Goal: Task Accomplishment & Management: Manage account settings

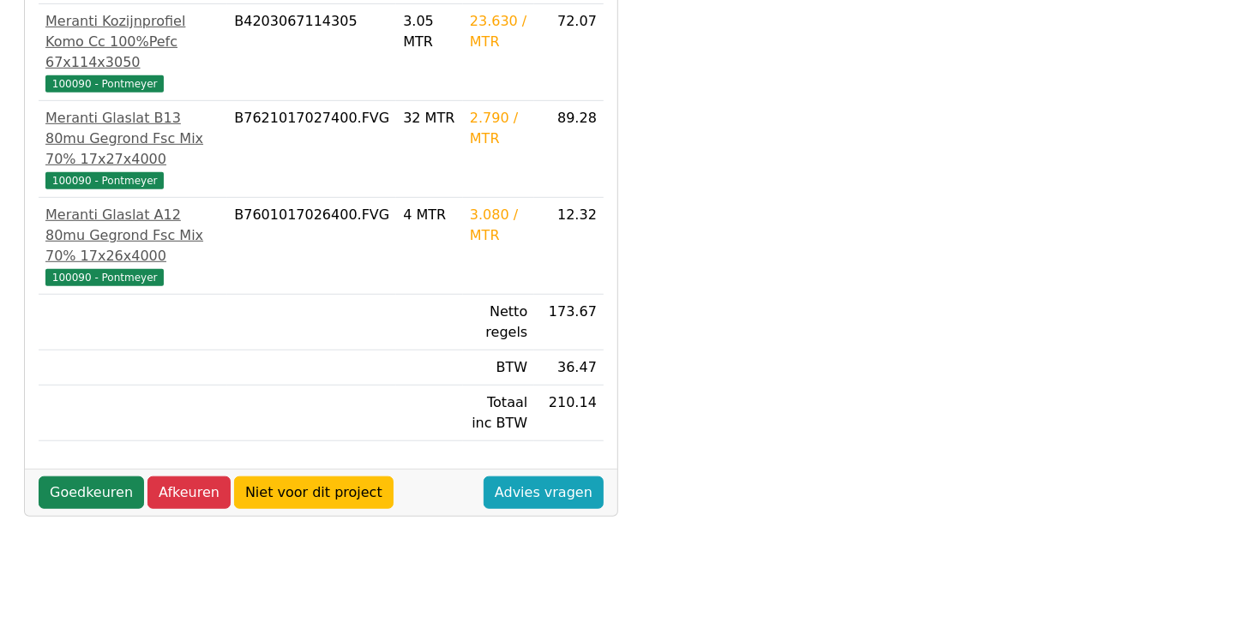
scroll to position [429, 0]
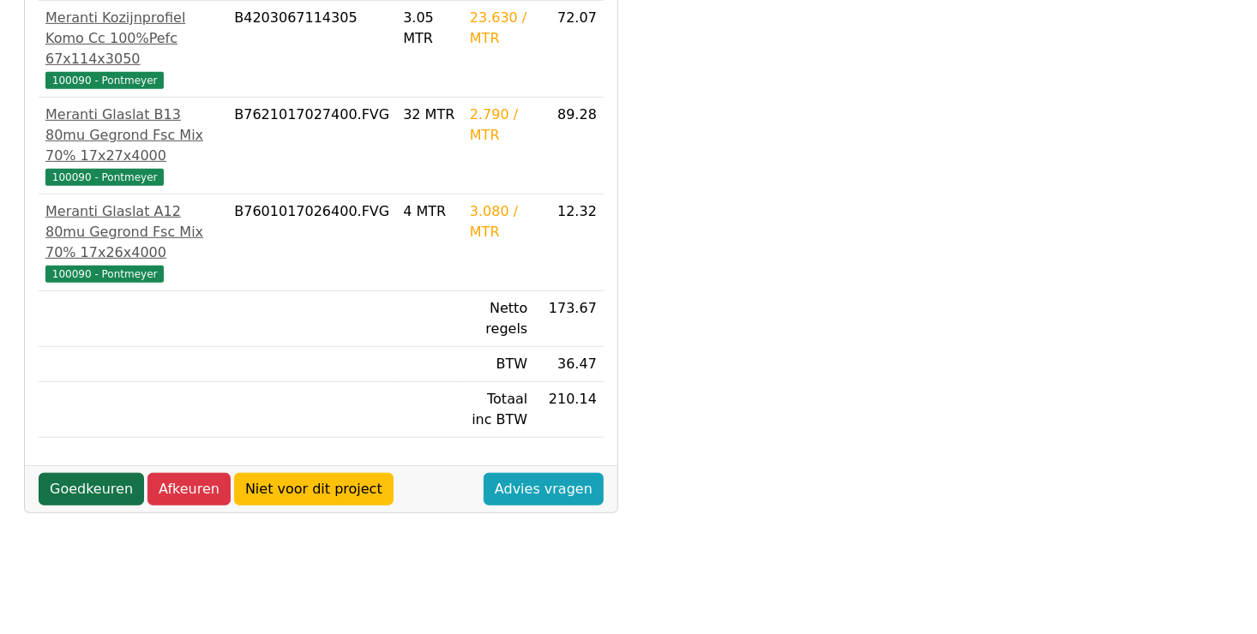
click at [87, 473] on link "Goedkeuren" at bounding box center [91, 489] width 105 height 33
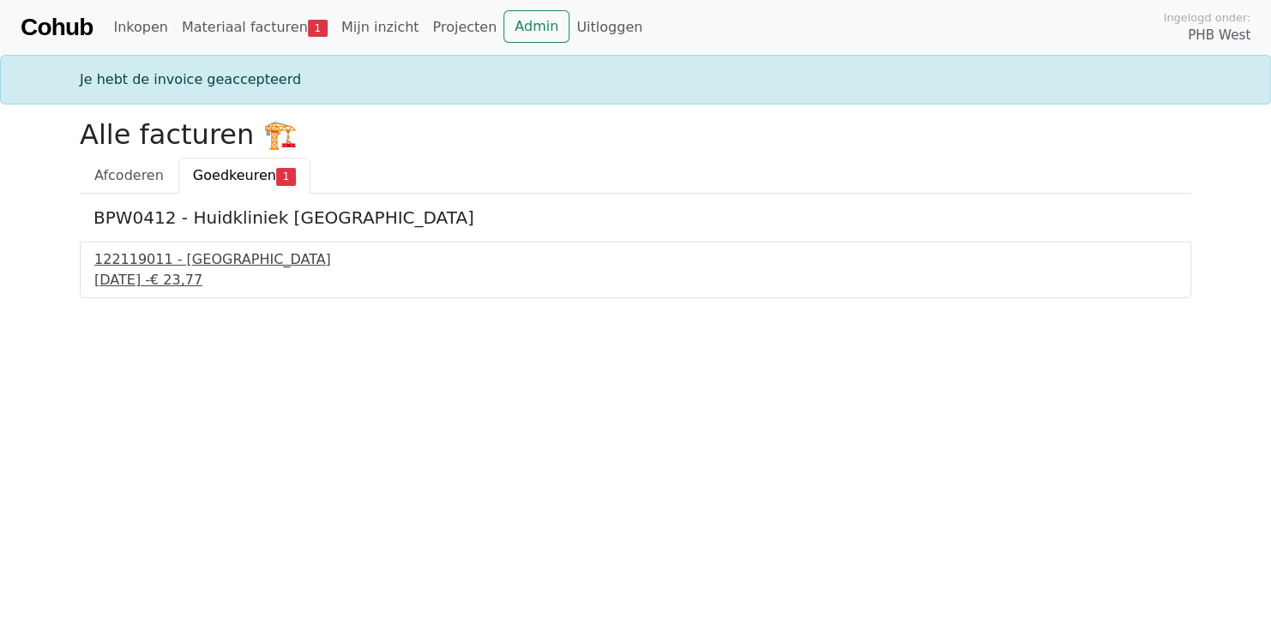
click at [164, 272] on div "9 september 2025 - € 23,77" at bounding box center [635, 280] width 1082 height 21
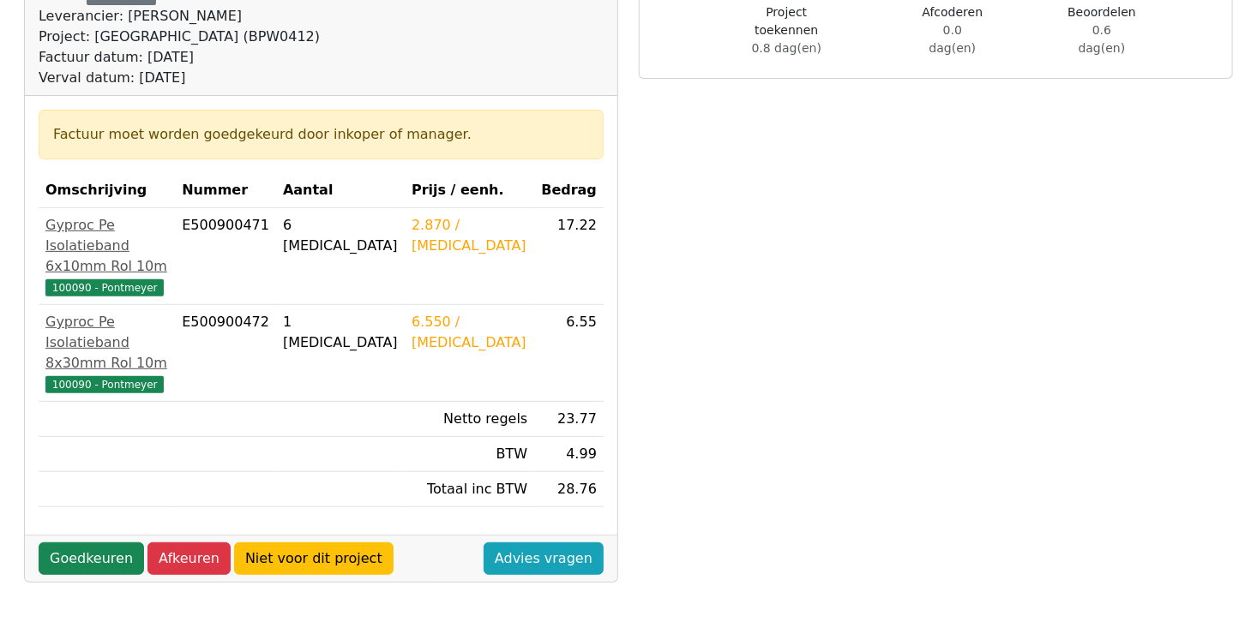
scroll to position [257, 0]
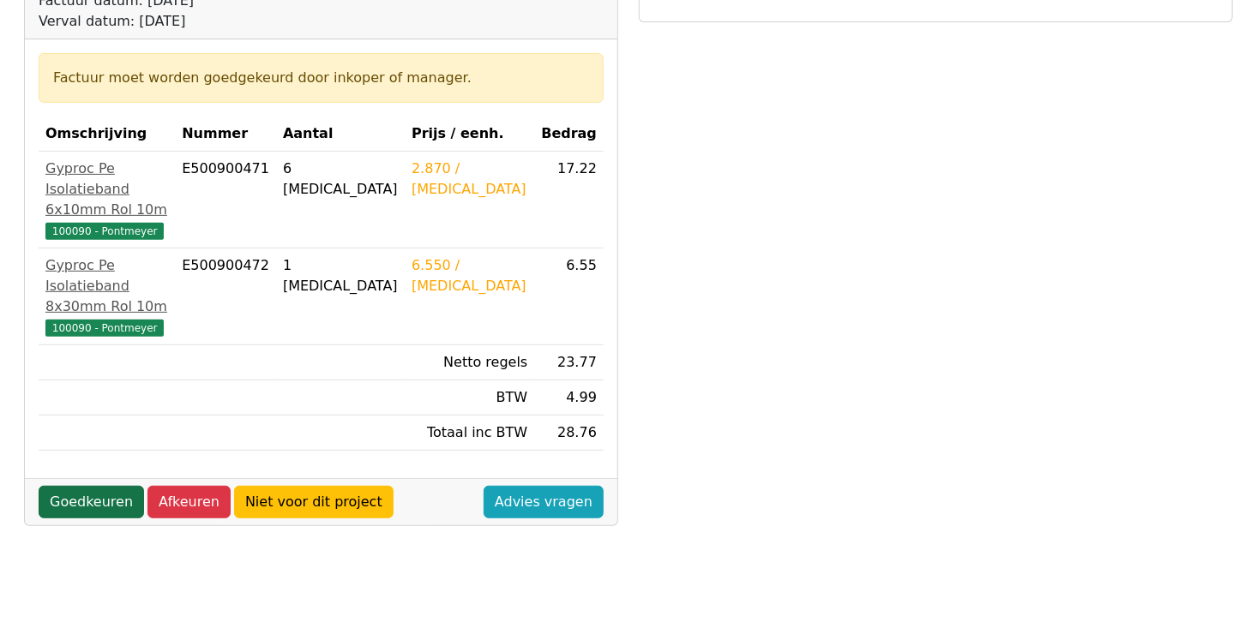
click at [73, 486] on link "Goedkeuren" at bounding box center [91, 502] width 105 height 33
